Goal: Task Accomplishment & Management: Use online tool/utility

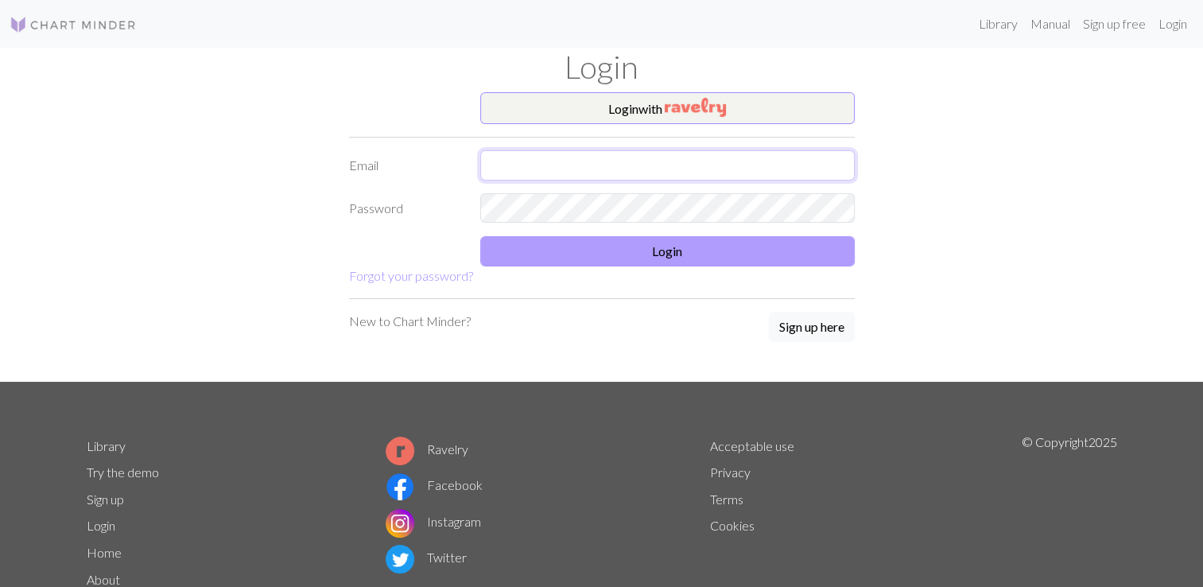
type input "[EMAIL_ADDRESS][DOMAIN_NAME]"
click at [650, 254] on button "Login" at bounding box center [667, 251] width 375 height 30
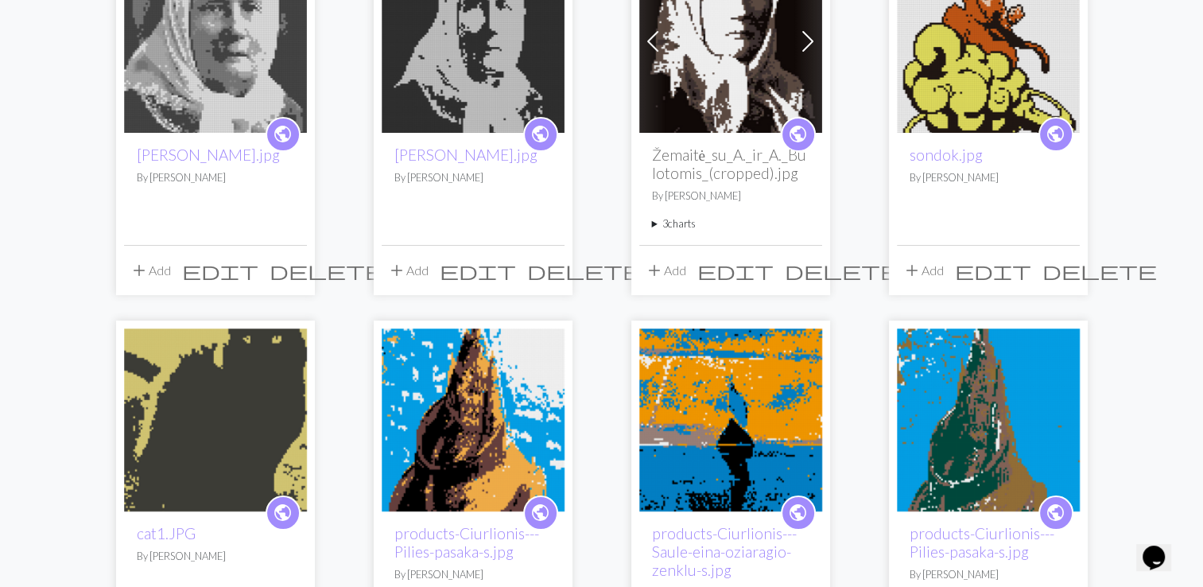
scroll to position [80, 0]
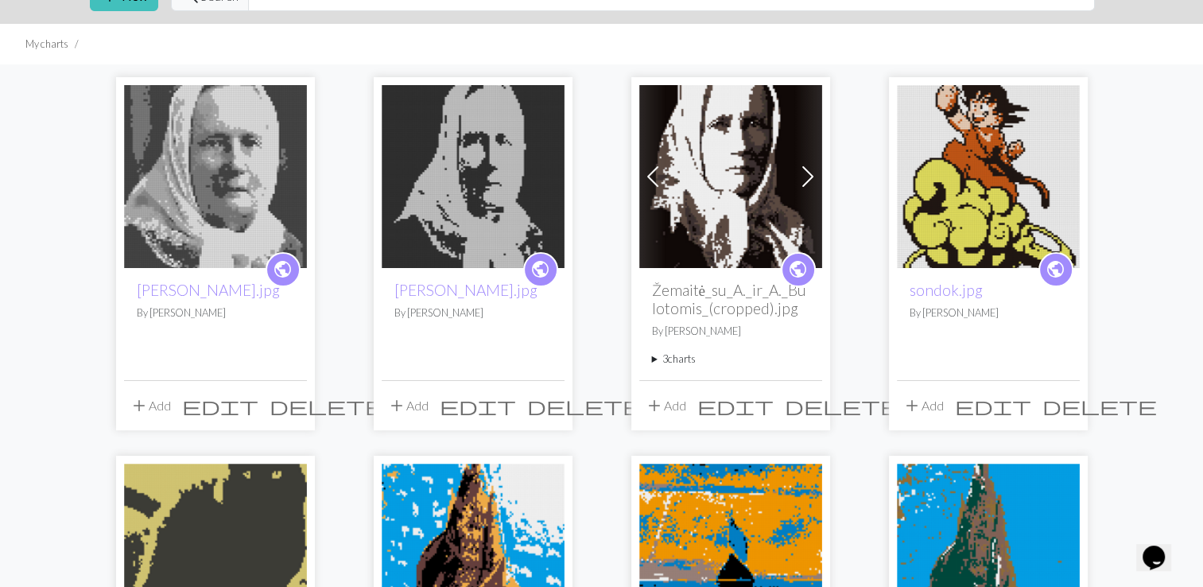
click at [1019, 191] on img at bounding box center [988, 176] width 183 height 183
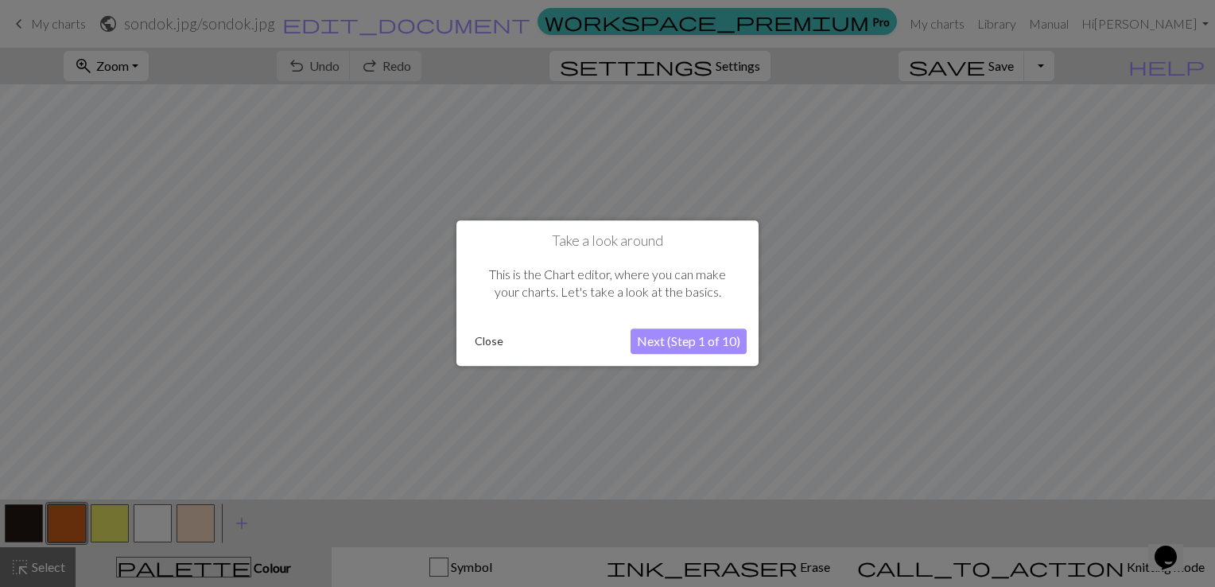
click at [493, 342] on button "Close" at bounding box center [488, 342] width 41 height 24
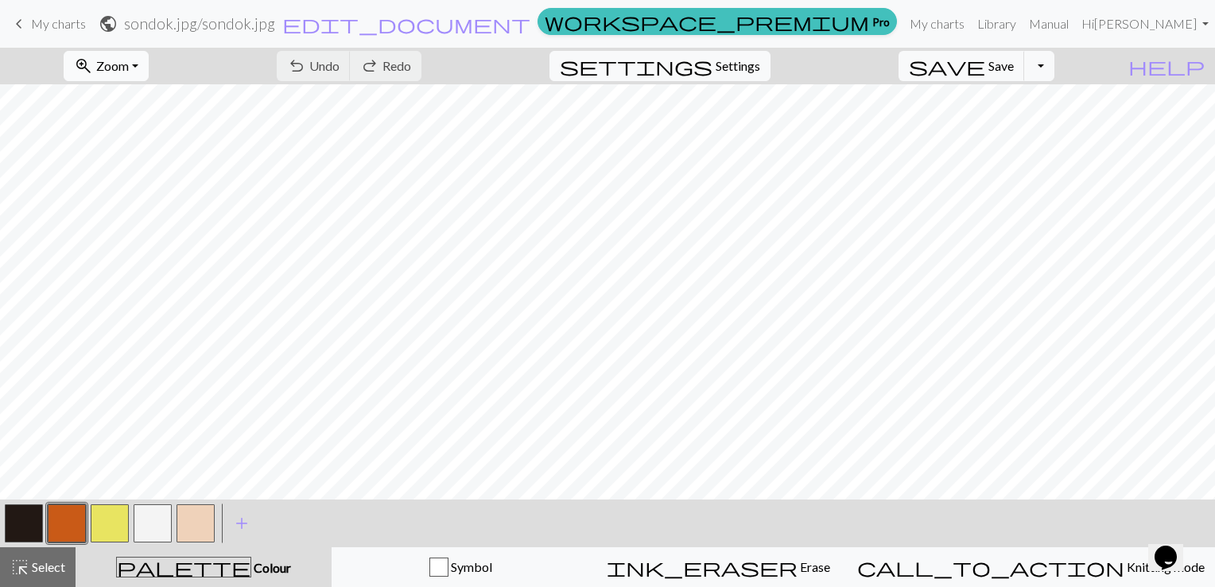
click at [149, 72] on button "zoom_in Zoom Zoom" at bounding box center [106, 66] width 85 height 30
click at [151, 98] on button "Fit all" at bounding box center [128, 100] width 126 height 25
click at [149, 75] on button "zoom_in Zoom Zoom" at bounding box center [106, 66] width 85 height 30
click at [140, 211] on button "100%" at bounding box center [128, 216] width 126 height 25
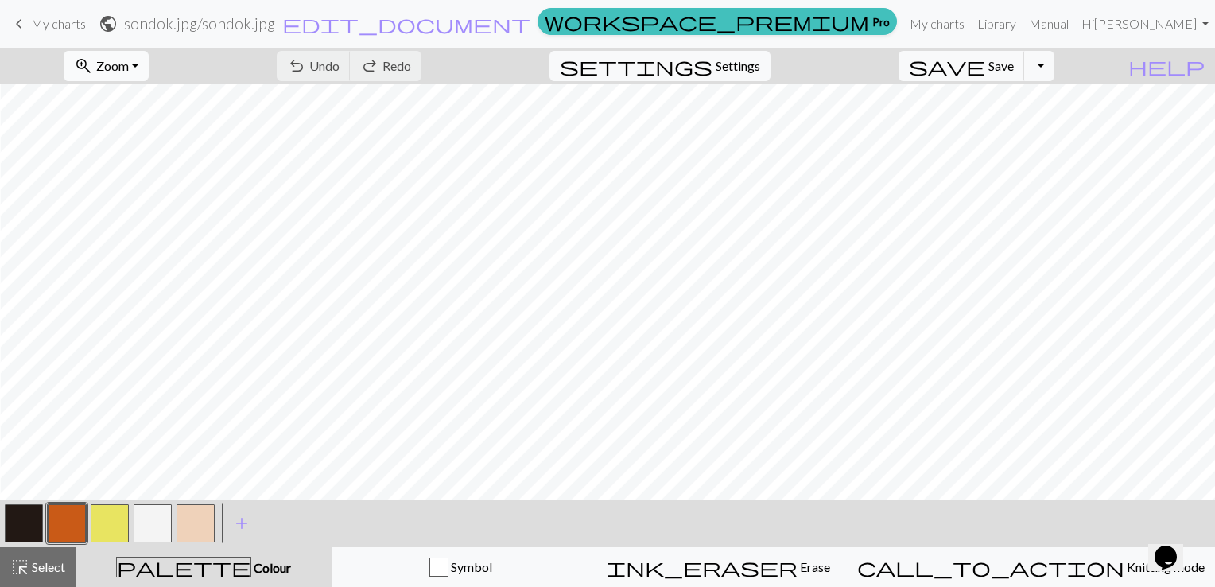
click at [129, 61] on span "Zoom" at bounding box center [112, 65] width 33 height 15
click at [142, 98] on button "Fit all" at bounding box center [128, 100] width 126 height 25
